Goal: Task Accomplishment & Management: Complete application form

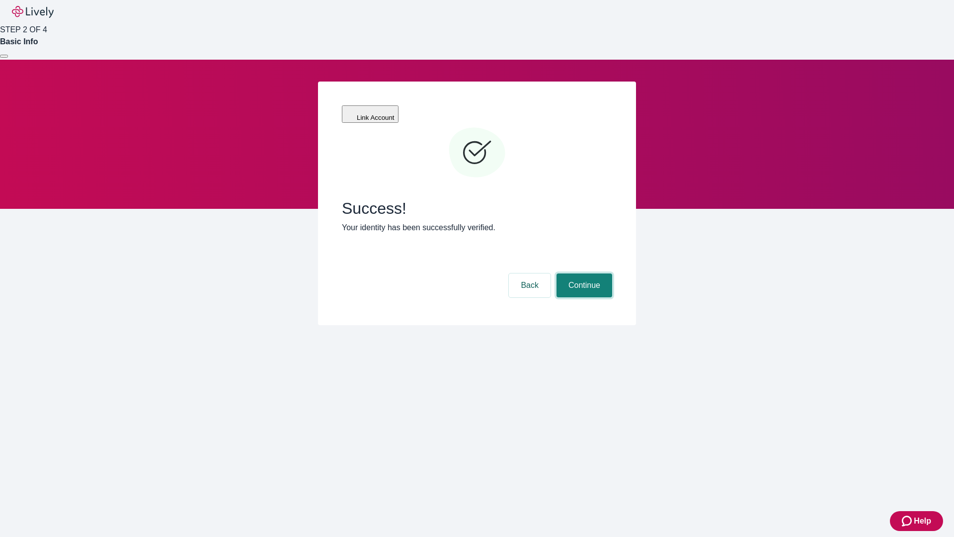
click at [583, 273] on button "Continue" at bounding box center [585, 285] width 56 height 24
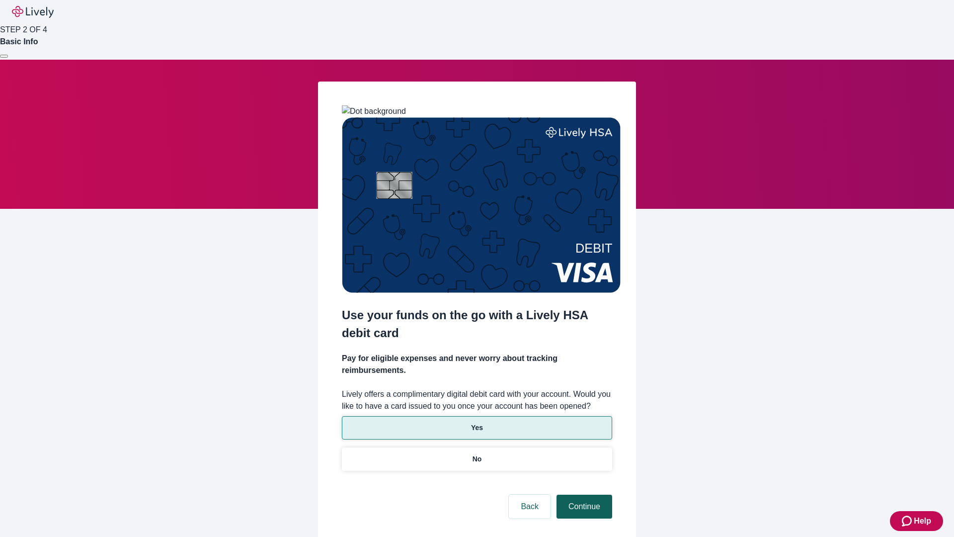
click at [477, 422] on p "Yes" at bounding box center [477, 427] width 12 height 10
click at [583, 495] on button "Continue" at bounding box center [585, 507] width 56 height 24
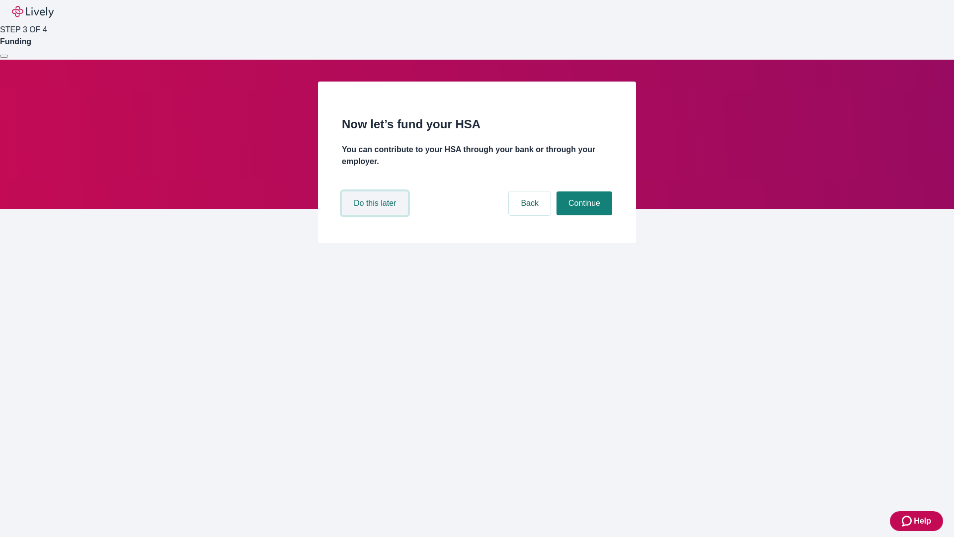
click at [376, 215] on button "Do this later" at bounding box center [375, 203] width 66 height 24
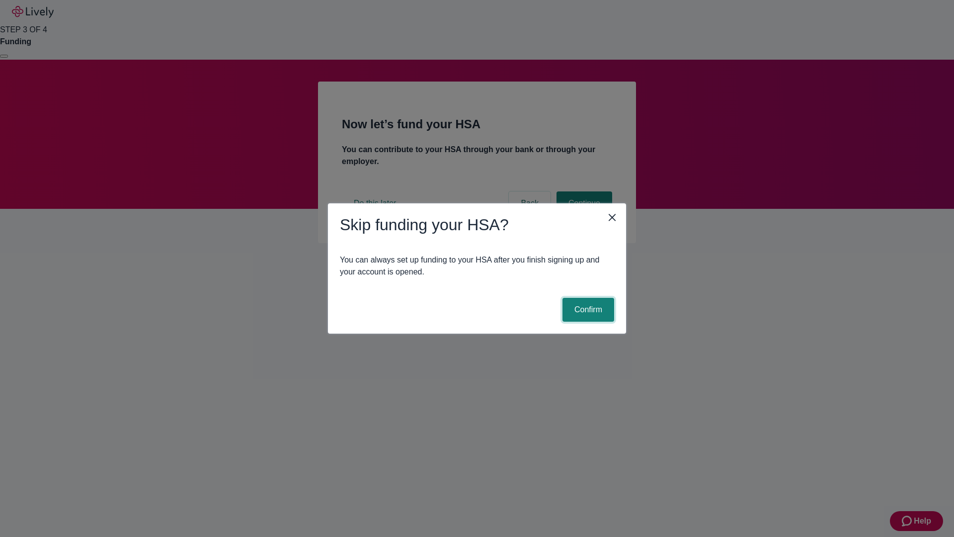
click at [587, 310] on button "Confirm" at bounding box center [589, 310] width 52 height 24
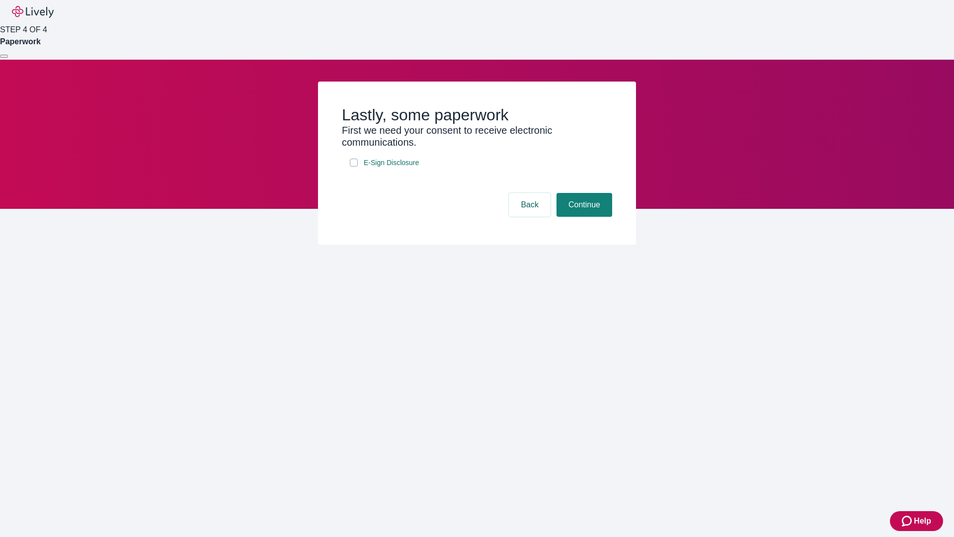
click at [354, 167] on input "E-Sign Disclosure" at bounding box center [354, 163] width 8 height 8
checkbox input "true"
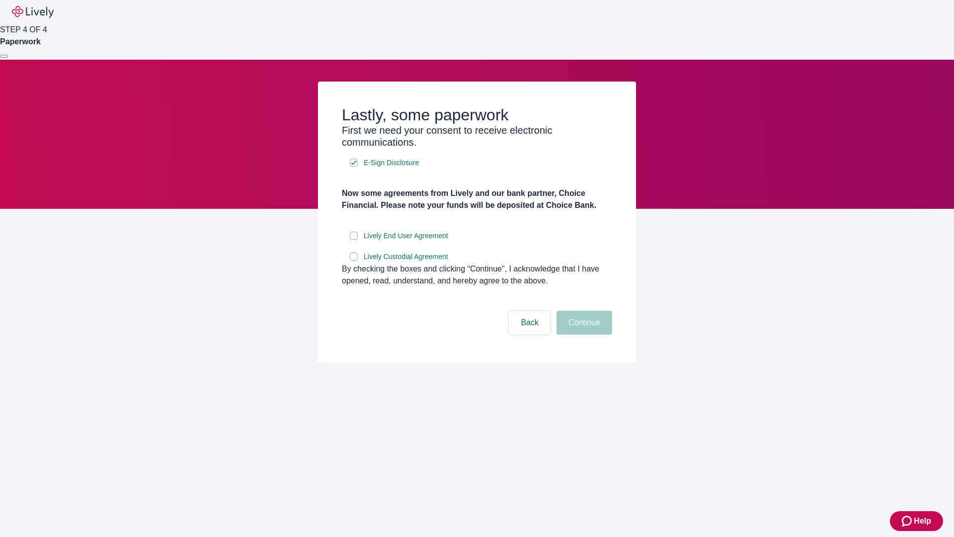
click at [354, 240] on input "Lively End User Agreement" at bounding box center [354, 236] width 8 height 8
checkbox input "true"
click at [354, 260] on input "Lively Custodial Agreement" at bounding box center [354, 257] width 8 height 8
checkbox input "true"
click at [583, 335] on button "Continue" at bounding box center [585, 323] width 56 height 24
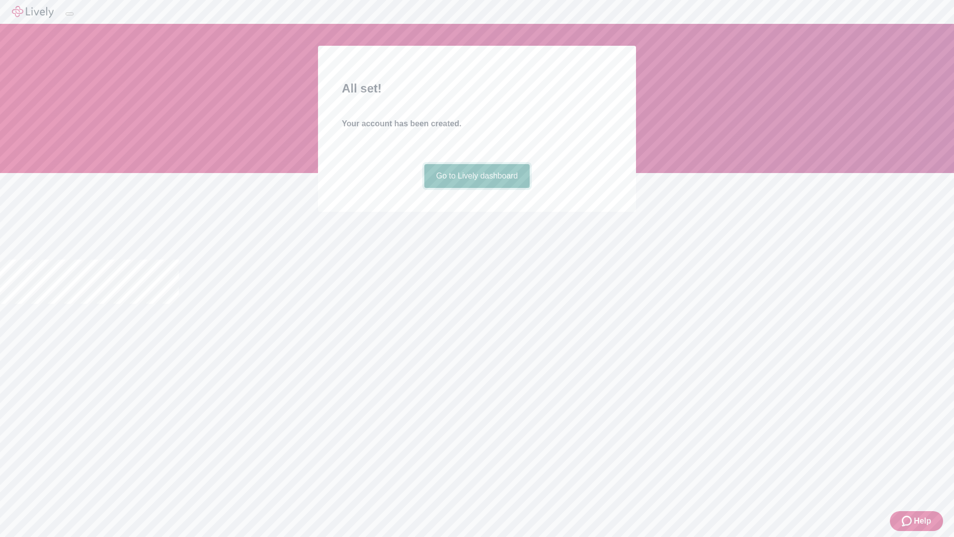
click at [477, 188] on link "Go to Lively dashboard" at bounding box center [477, 176] width 106 height 24
